Goal: Check status: Check status

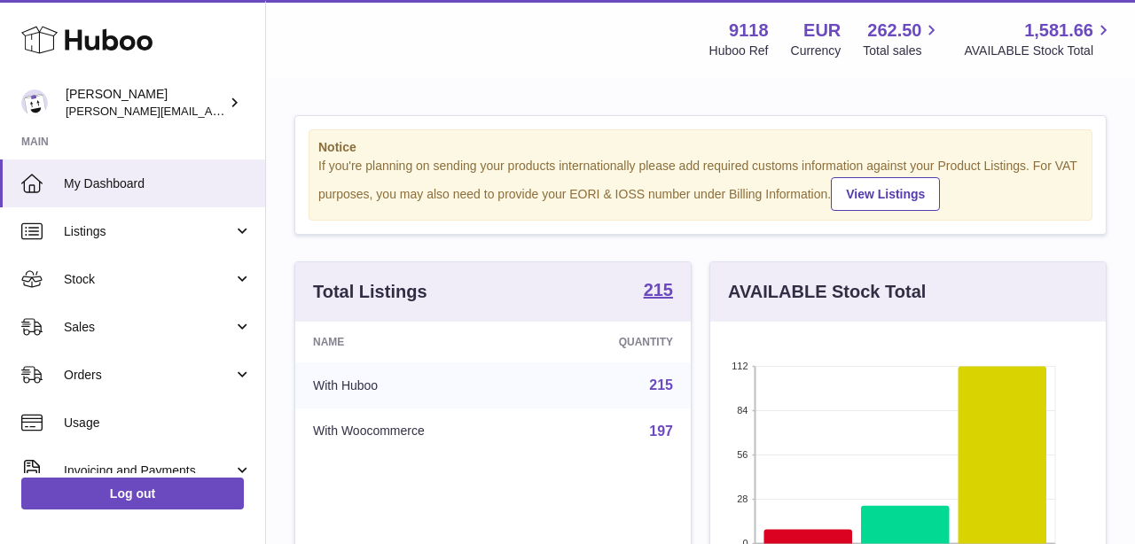
scroll to position [277, 395]
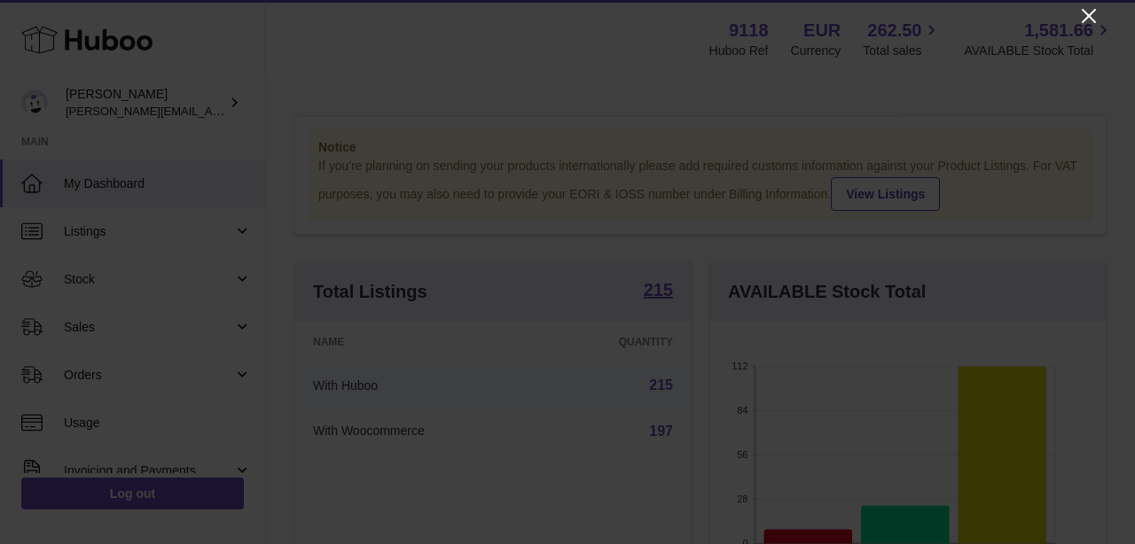
click at [1090, 10] on icon "Close" at bounding box center [1088, 15] width 21 height 21
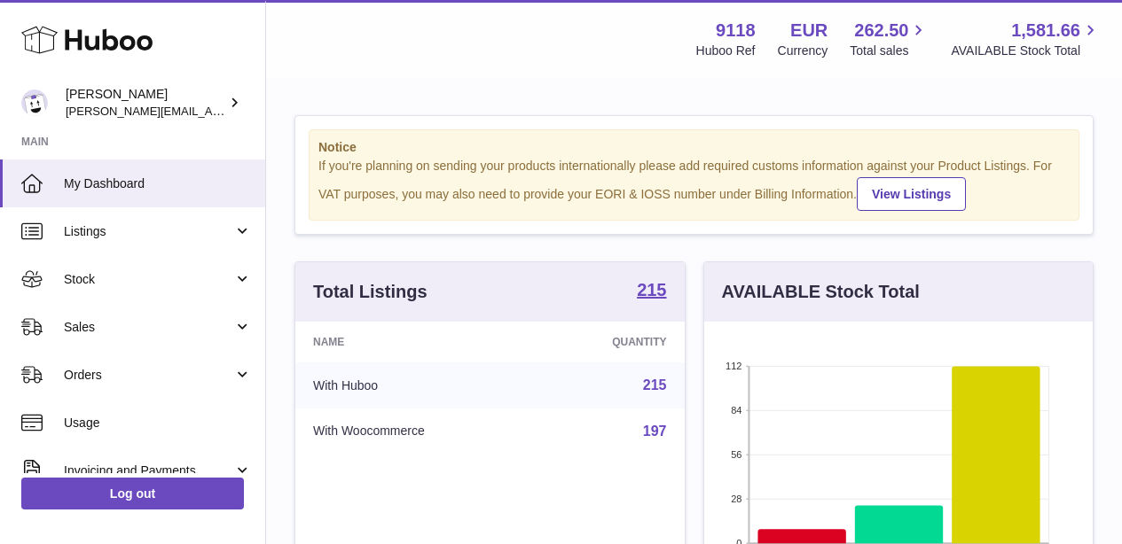
scroll to position [886292, 886180]
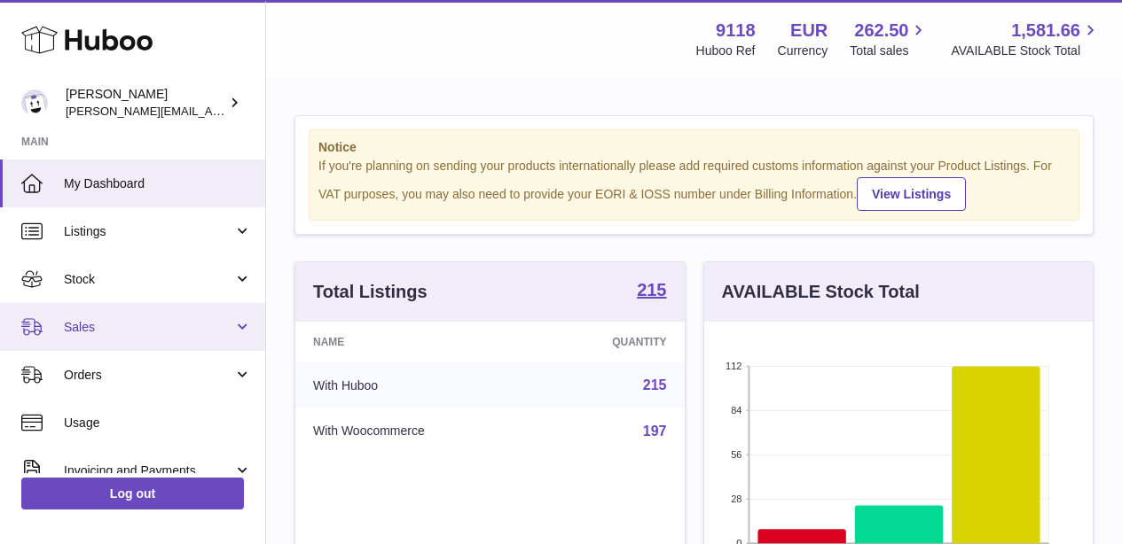
click at [89, 336] on link "Sales" at bounding box center [132, 327] width 265 height 48
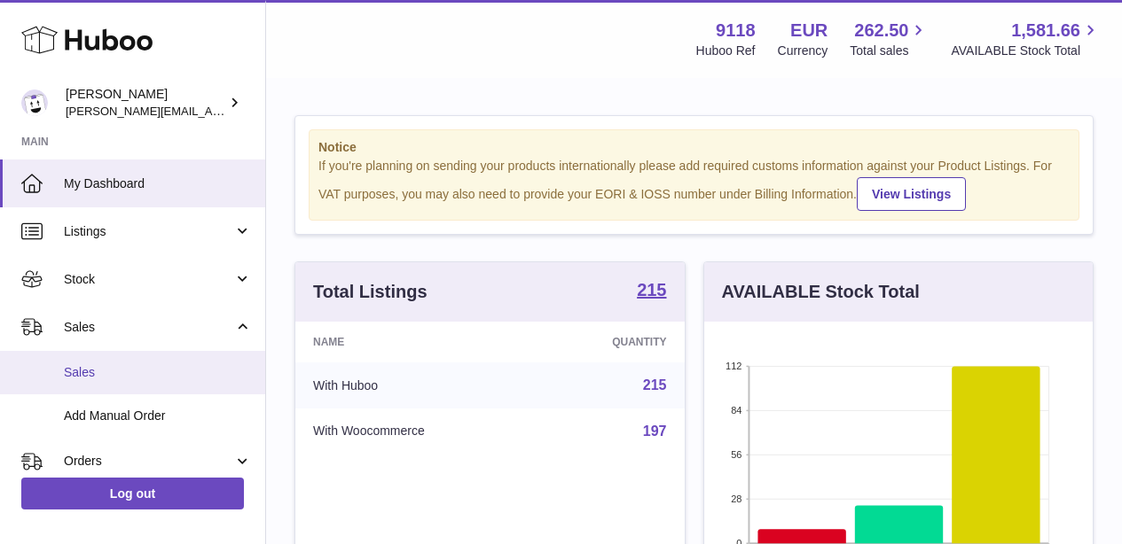
click at [89, 364] on span "Sales" at bounding box center [158, 372] width 188 height 17
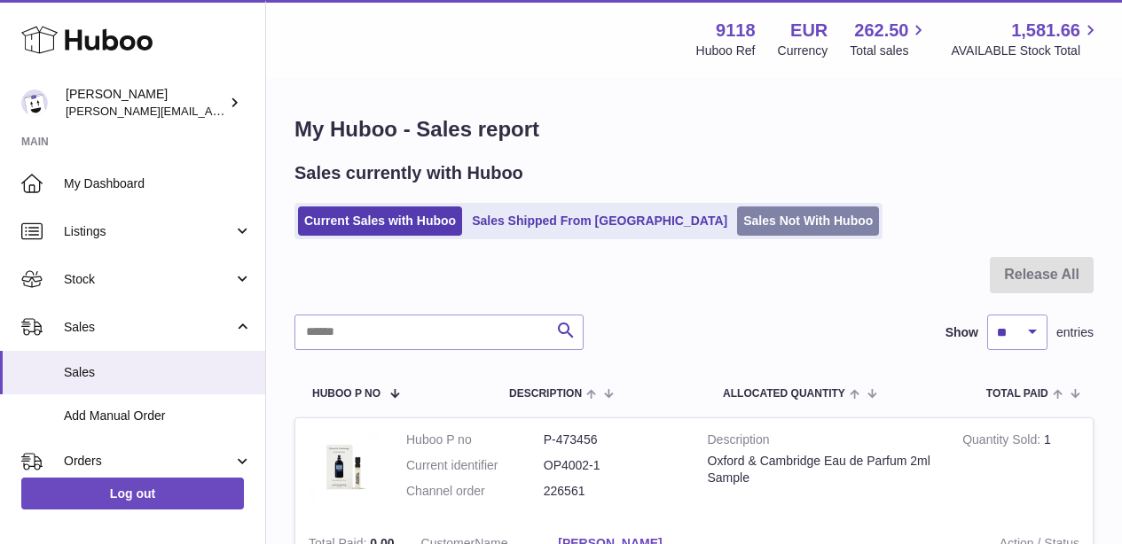
click at [737, 233] on link "Sales Not With Huboo" at bounding box center [808, 221] width 142 height 29
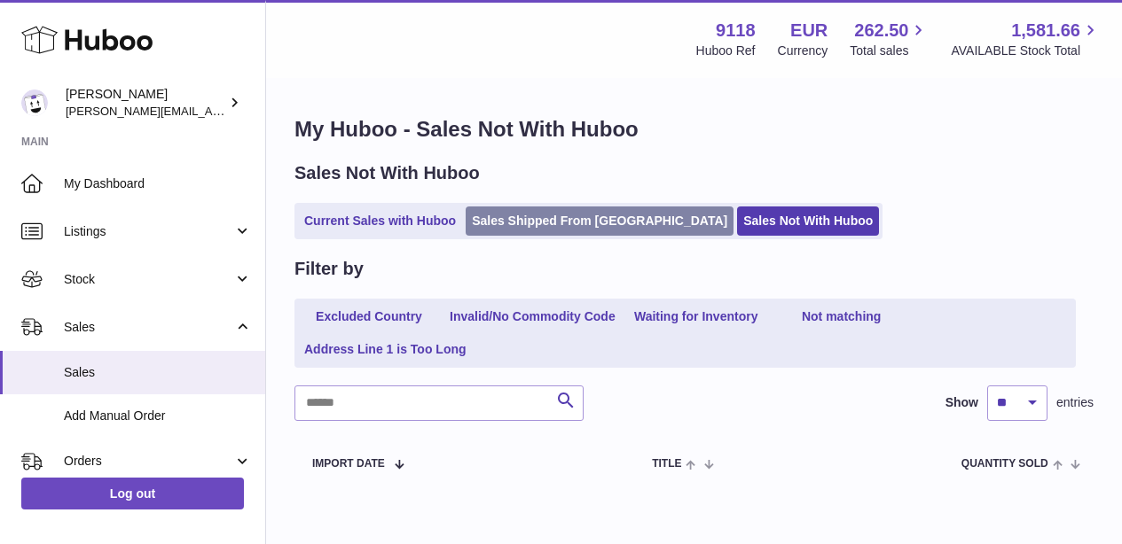
click at [584, 223] on link "Sales Shipped From [GEOGRAPHIC_DATA]" at bounding box center [599, 221] width 268 height 29
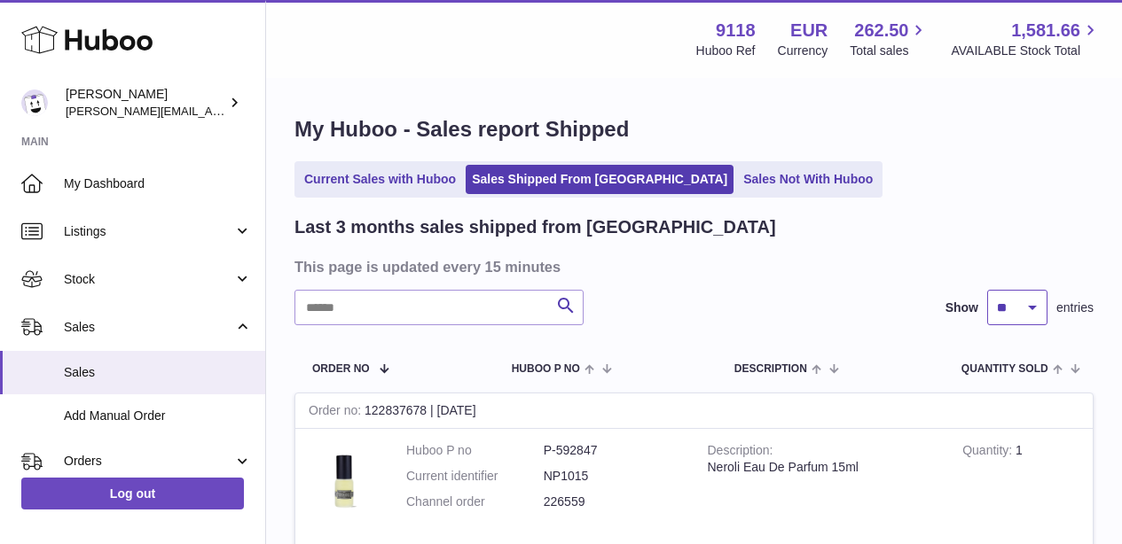
select select "**"
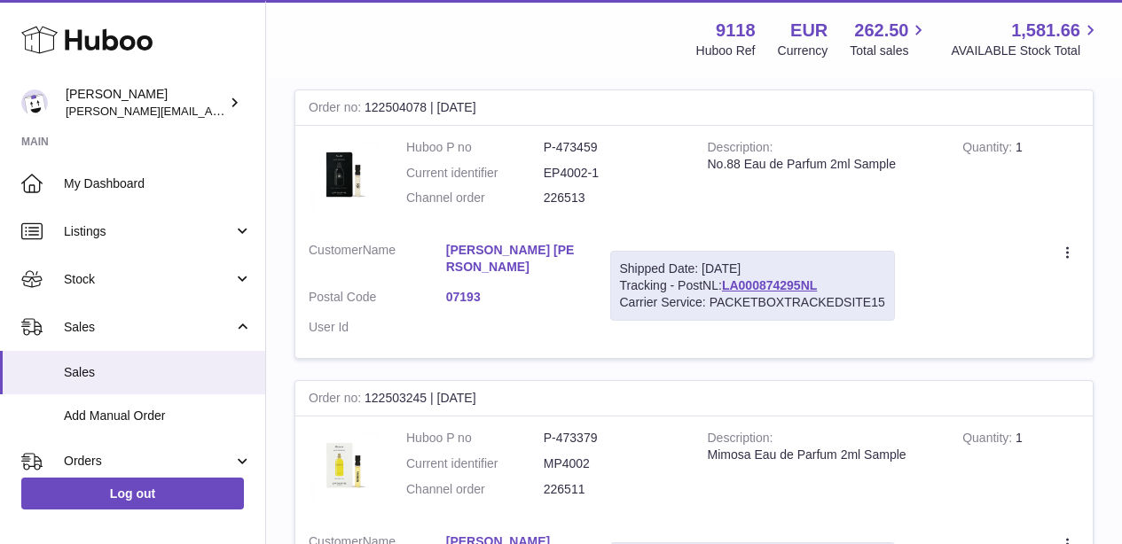
scroll to position [13622, 0]
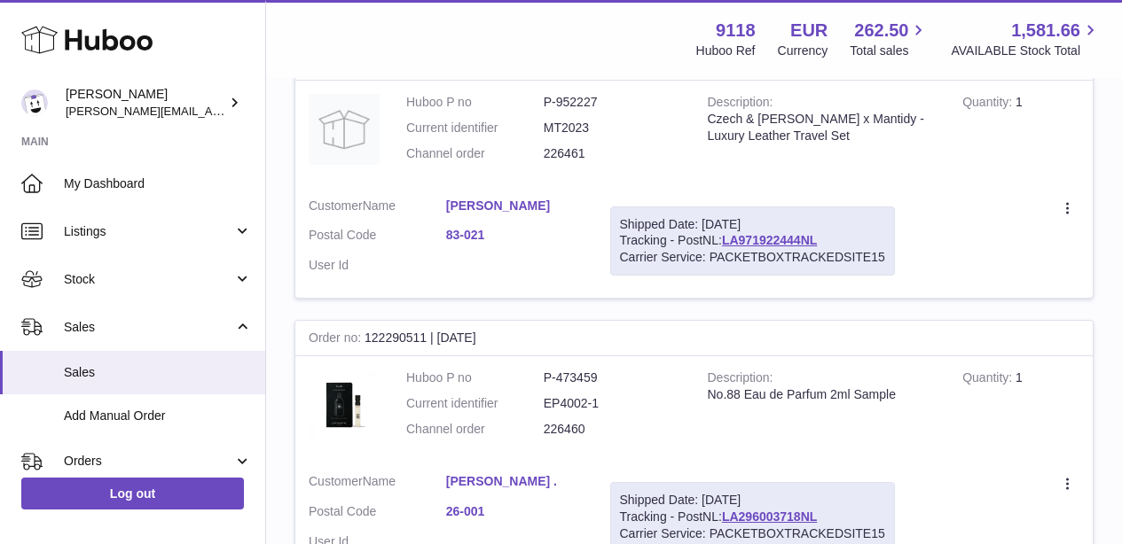
scroll to position [13643, 0]
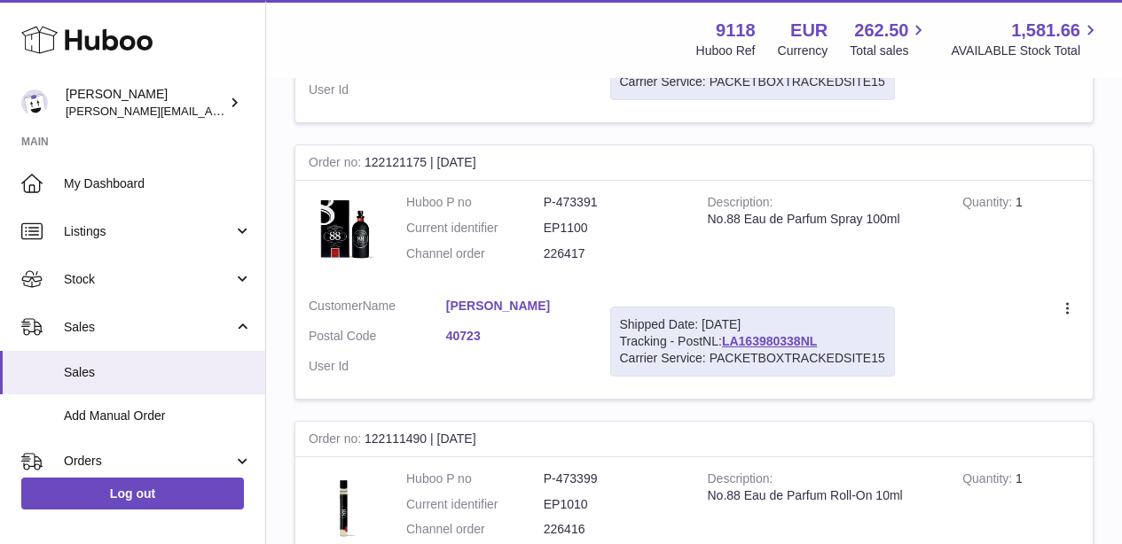
scroll to position [13585, 0]
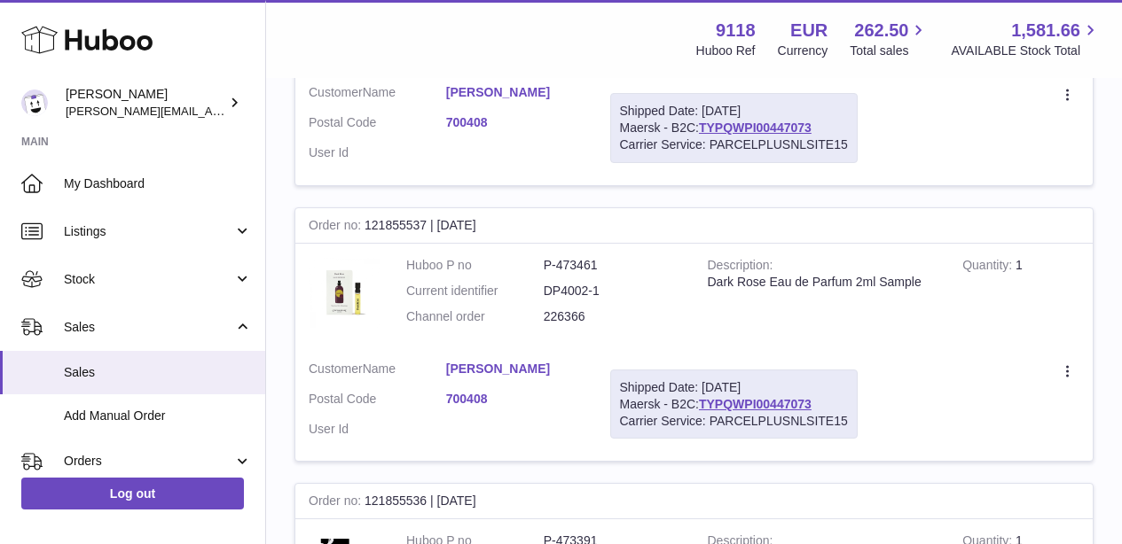
scroll to position [13665, 0]
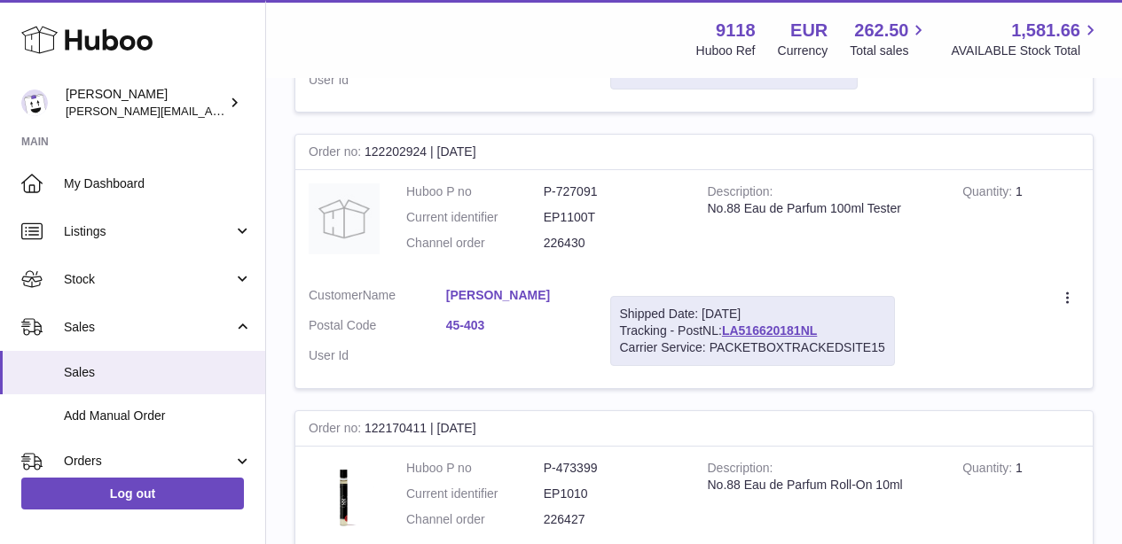
scroll to position [8972, 0]
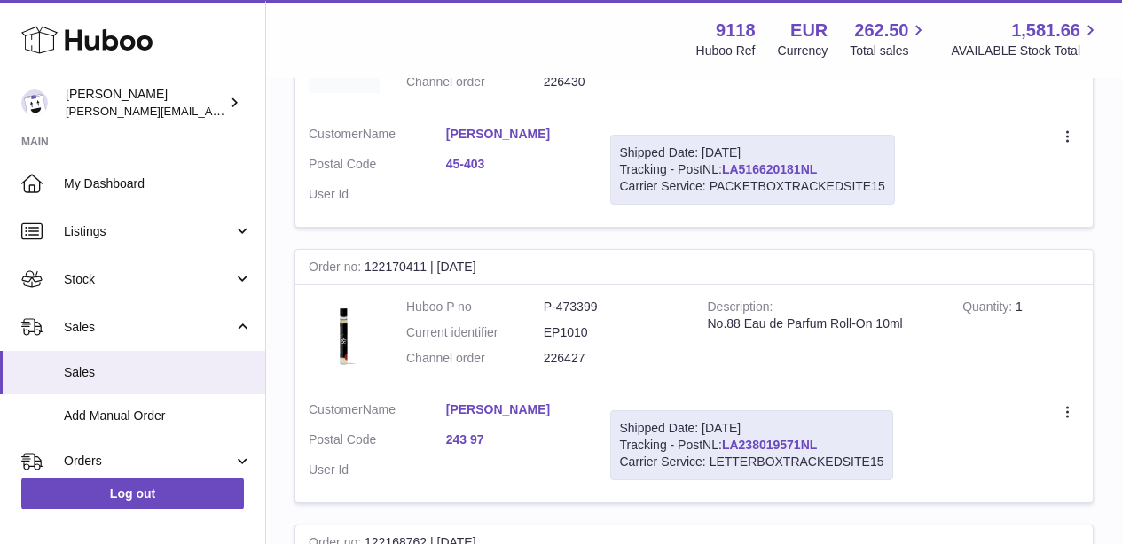
drag, startPoint x: 824, startPoint y: 314, endPoint x: 727, endPoint y: 304, distance: 97.1
click at [727, 410] on div "Shipped Date: 4th Aug 2025 Tracking - PostNL: LA238019571NL Carrier Service: LE…" at bounding box center [752, 445] width 284 height 70
copy link "LA238019571NL"
